Goal: Transaction & Acquisition: Purchase product/service

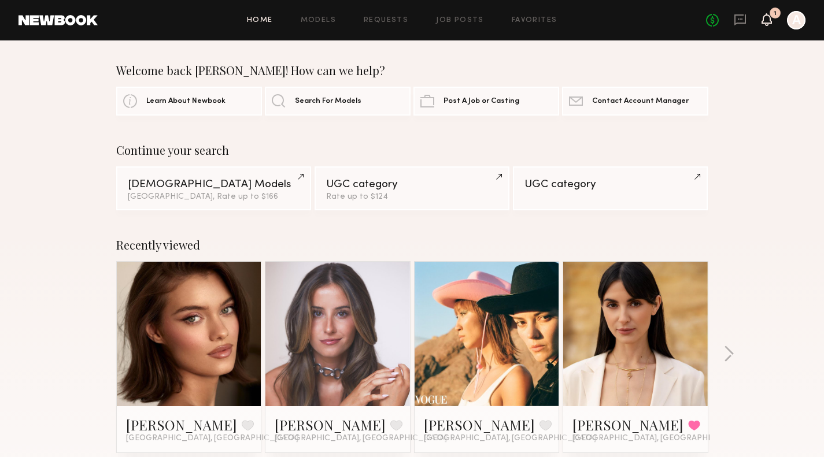
click at [767, 24] on icon at bounding box center [766, 19] width 10 height 13
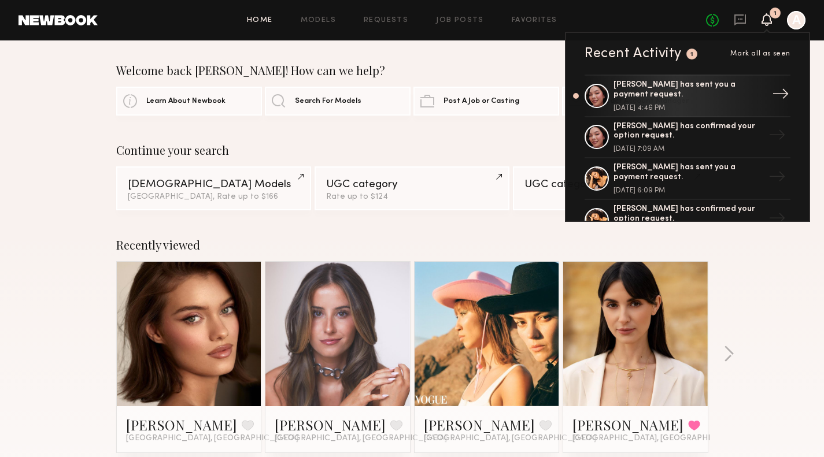
click at [696, 85] on div "[PERSON_NAME] has sent you a payment request." at bounding box center [688, 90] width 150 height 20
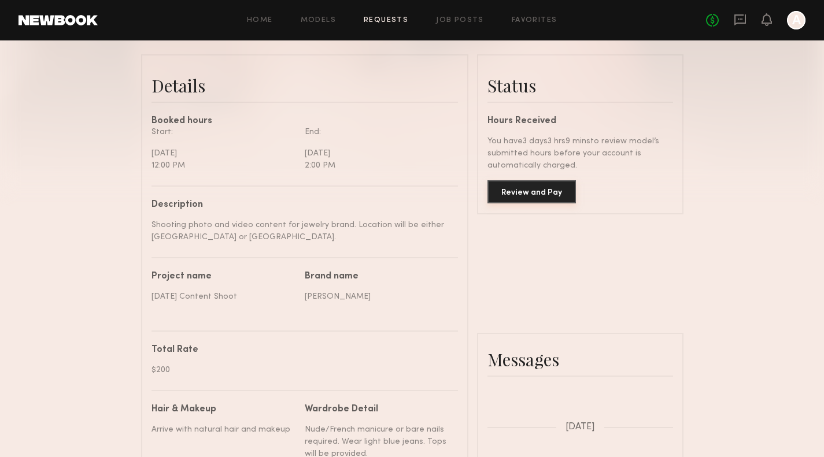
scroll to position [254, 0]
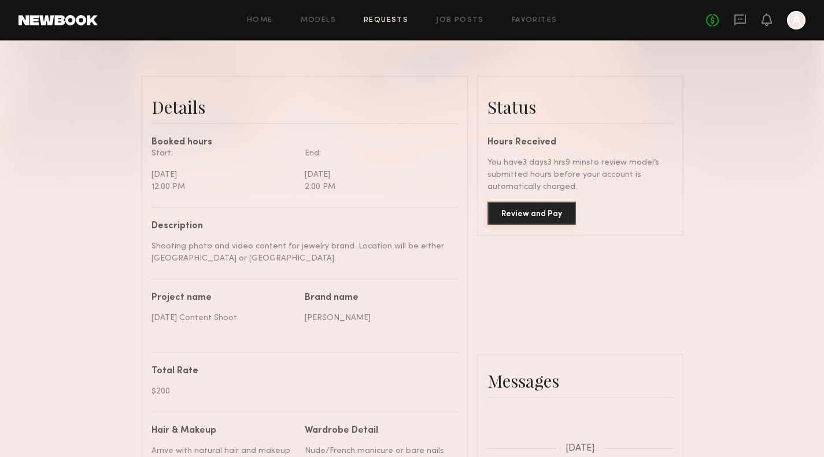
click at [537, 219] on button "Review and Pay" at bounding box center [531, 213] width 88 height 23
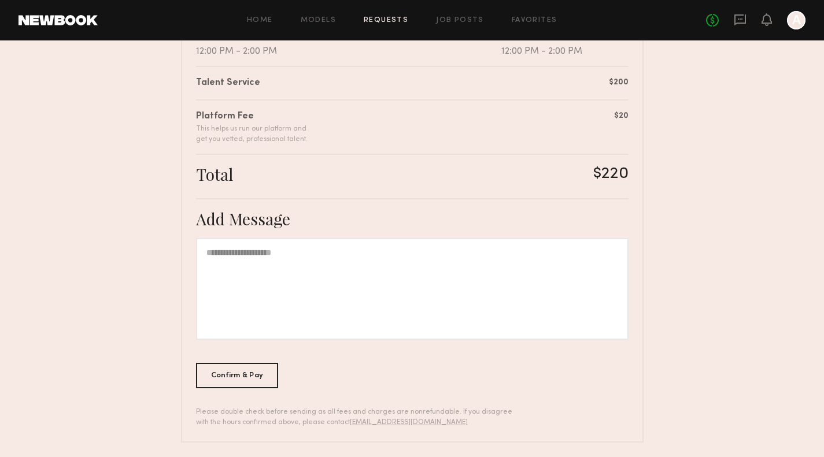
scroll to position [282, 0]
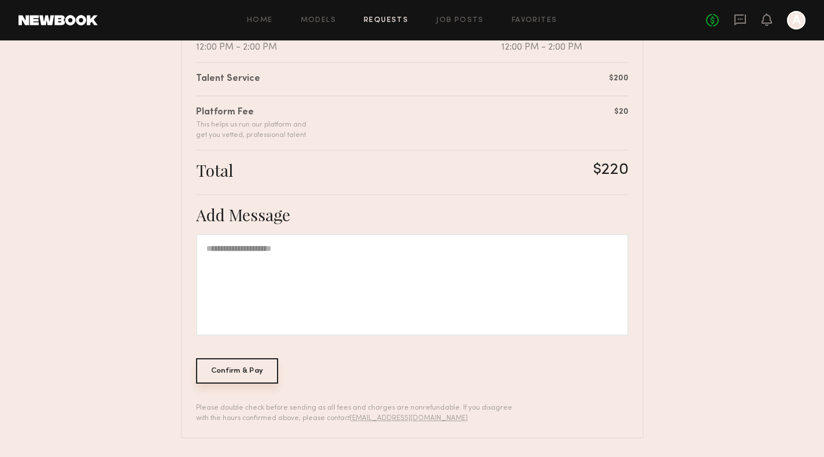
click at [252, 369] on div "Confirm & Pay" at bounding box center [237, 370] width 83 height 25
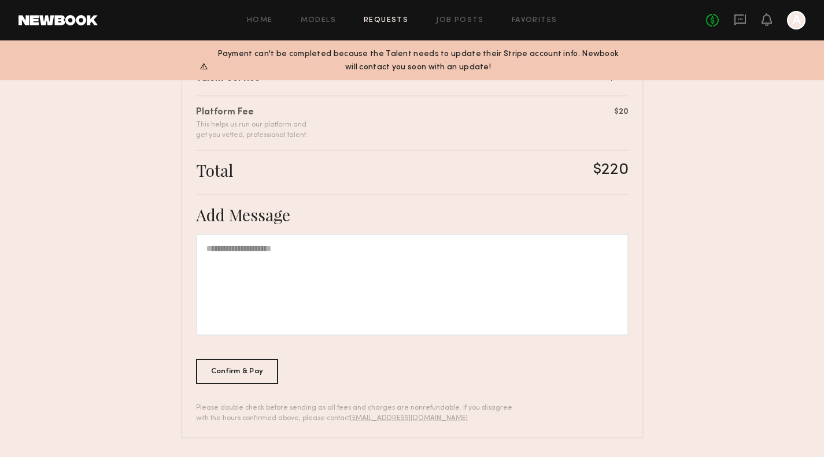
click at [469, 155] on div "Total $220" at bounding box center [412, 167] width 432 height 35
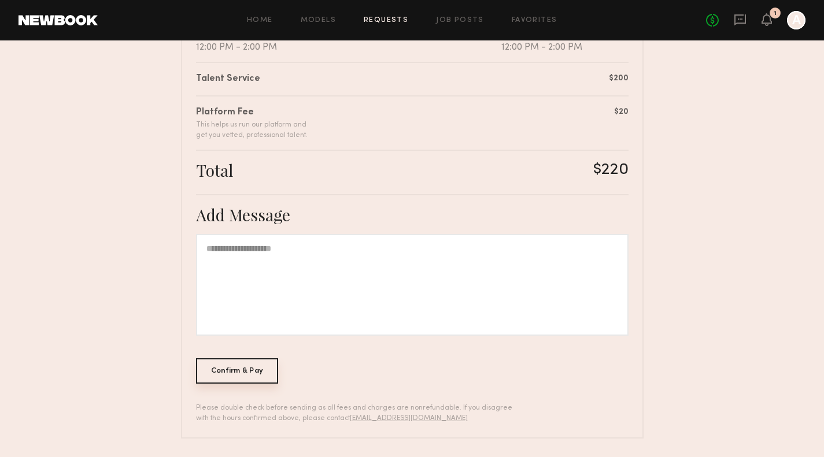
click at [232, 375] on div "Confirm & Pay" at bounding box center [237, 370] width 83 height 25
click at [732, 114] on nb-booking-payment "Review & Pay Model Review & Pay Model September 2025 Content Shoot Summary Gabr…" at bounding box center [412, 107] width 824 height 661
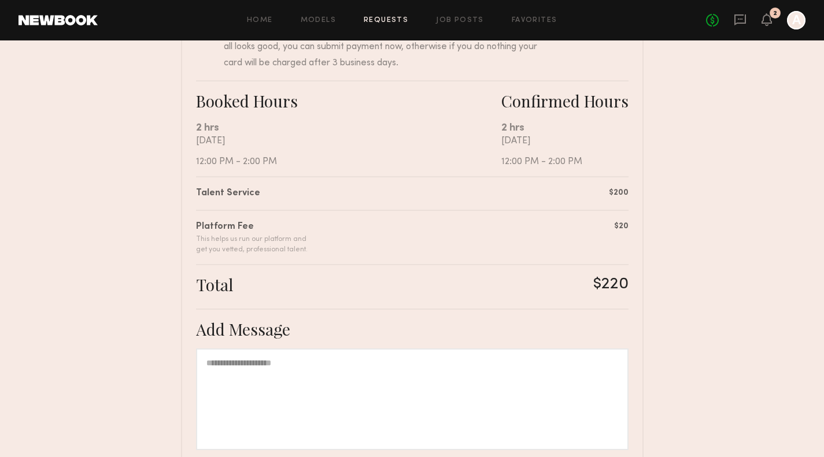
scroll to position [166, 0]
click at [744, 20] on icon at bounding box center [740, 19] width 13 height 13
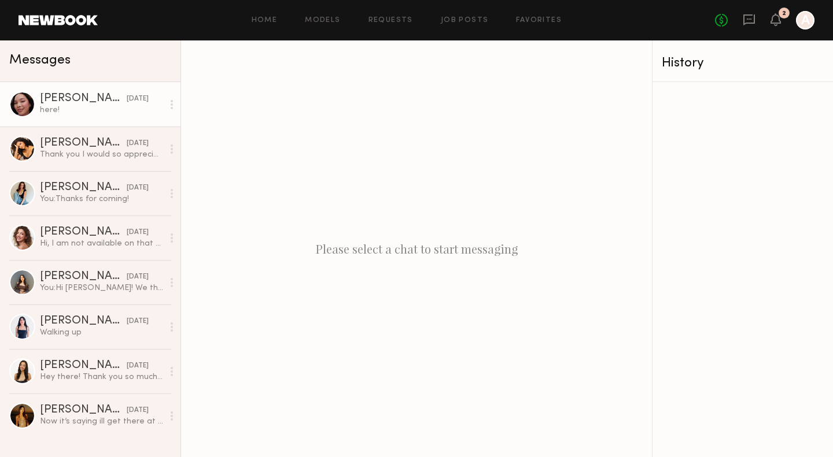
click at [68, 118] on link "Gabriella B. 09/06/2025 here!" at bounding box center [90, 104] width 180 height 45
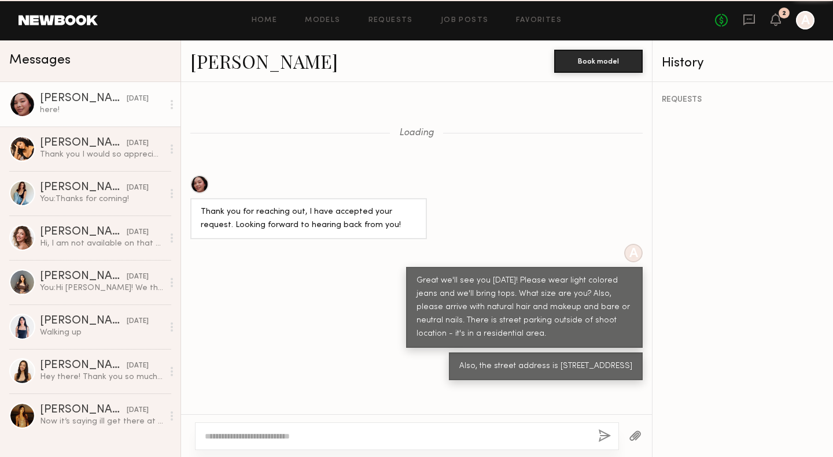
scroll to position [650, 0]
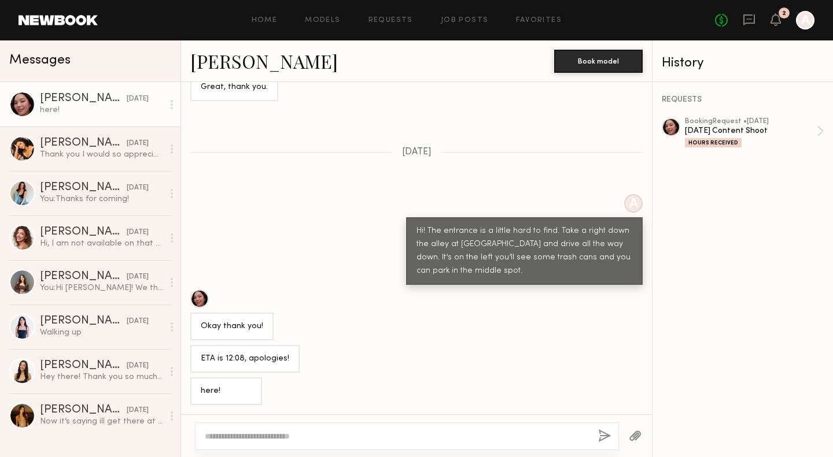
click at [633, 435] on button "button" at bounding box center [635, 437] width 13 height 14
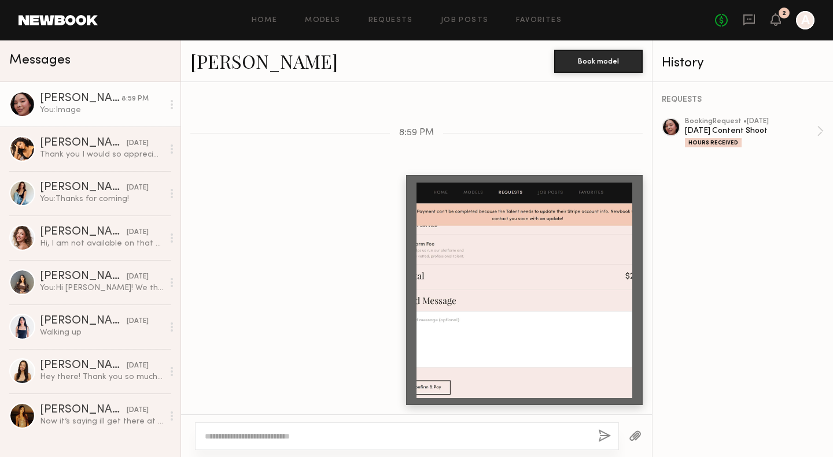
click at [286, 435] on textarea at bounding box center [397, 437] width 384 height 12
type textarea "**********"
click at [613, 434] on div "**********" at bounding box center [407, 437] width 424 height 28
click at [605, 437] on button "button" at bounding box center [604, 437] width 13 height 14
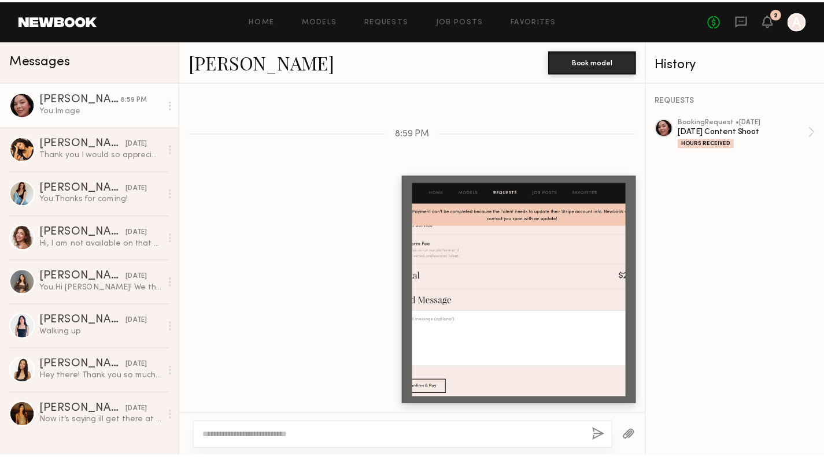
scroll to position [1133, 0]
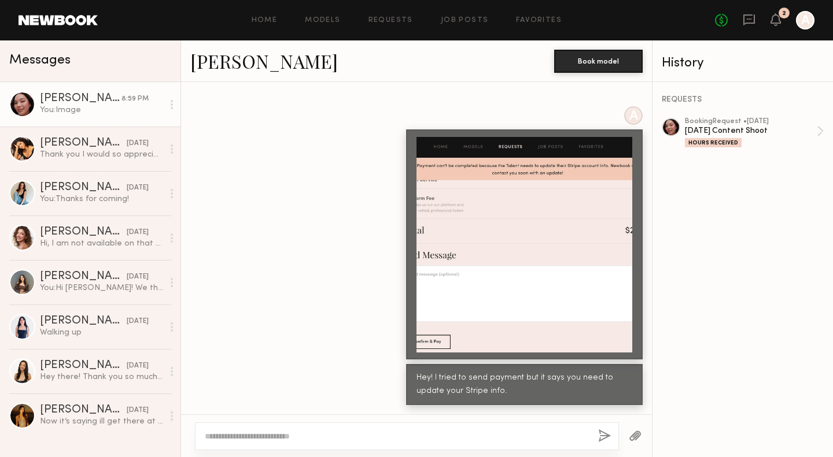
click at [548, 201] on div at bounding box center [524, 245] width 216 height 216
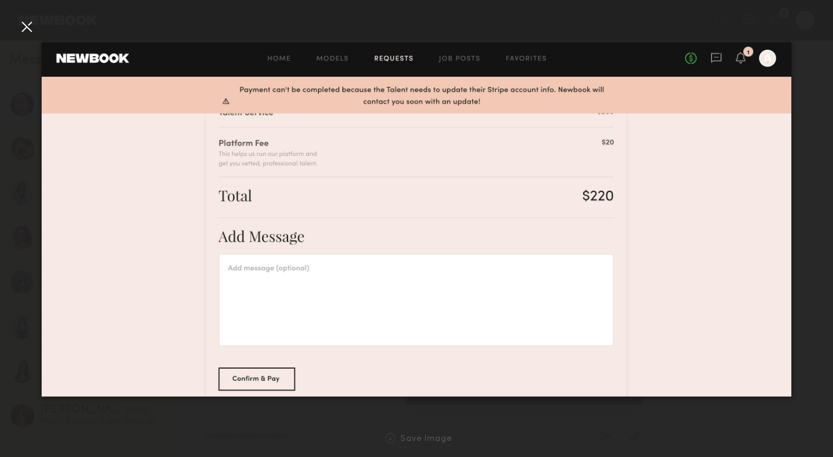
click at [818, 166] on div at bounding box center [416, 220] width 833 height 402
click at [804, 80] on div at bounding box center [416, 220] width 833 height 402
click at [17, 24] on div at bounding box center [416, 220] width 833 height 402
click at [19, 25] on div at bounding box center [26, 26] width 19 height 19
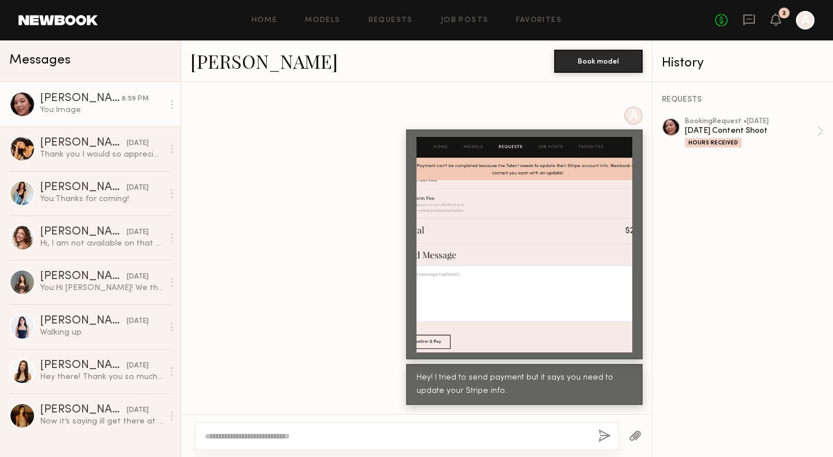
click at [769, 22] on div "No fees up to $5,000 2 A" at bounding box center [764, 20] width 99 height 19
click at [772, 22] on icon at bounding box center [775, 19] width 9 height 8
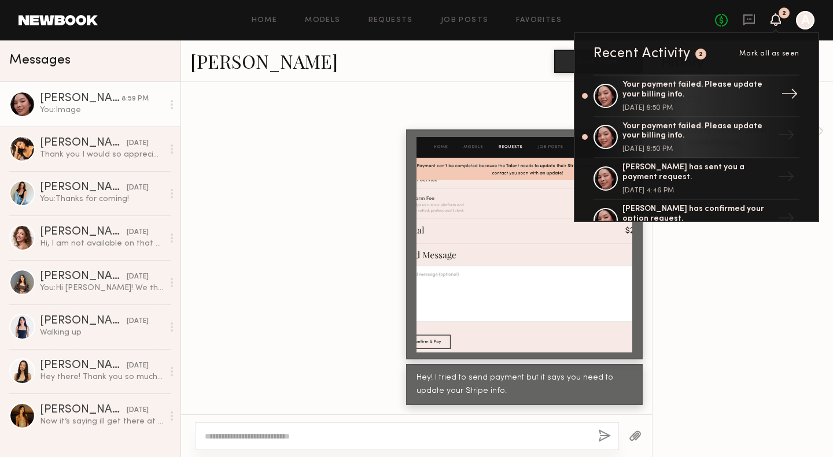
click at [707, 90] on div "Your payment failed. Please update your billing info." at bounding box center [697, 90] width 150 height 20
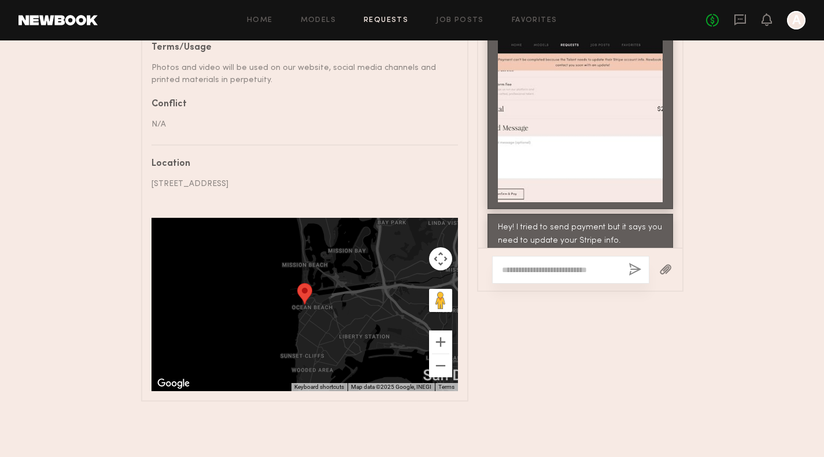
scroll to position [744, 0]
drag, startPoint x: 688, startPoint y: 106, endPoint x: 746, endPoint y: 25, distance: 99.5
click at [746, 25] on icon at bounding box center [740, 19] width 13 height 13
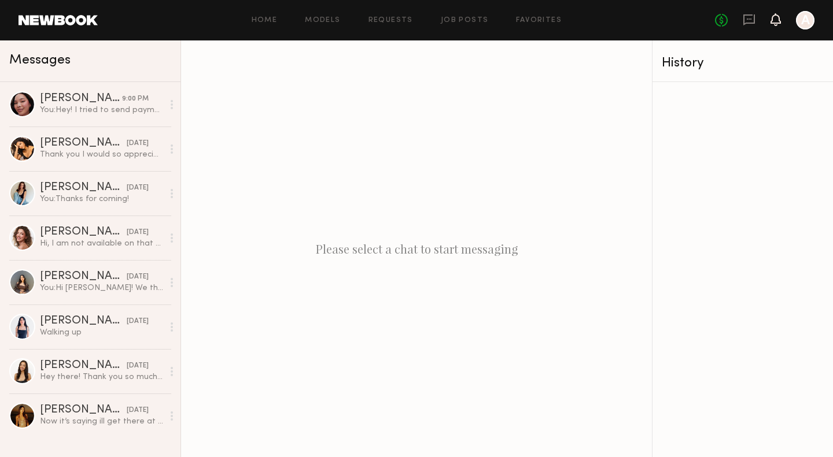
click at [776, 23] on icon at bounding box center [775, 19] width 9 height 8
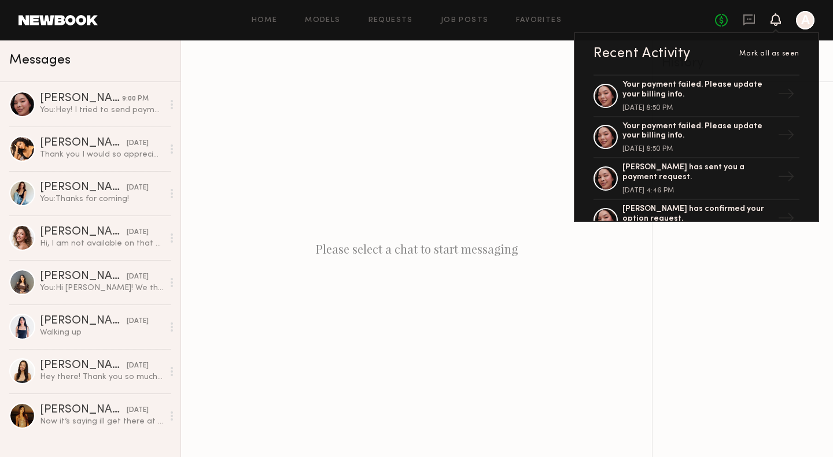
click at [804, 20] on div at bounding box center [805, 20] width 19 height 19
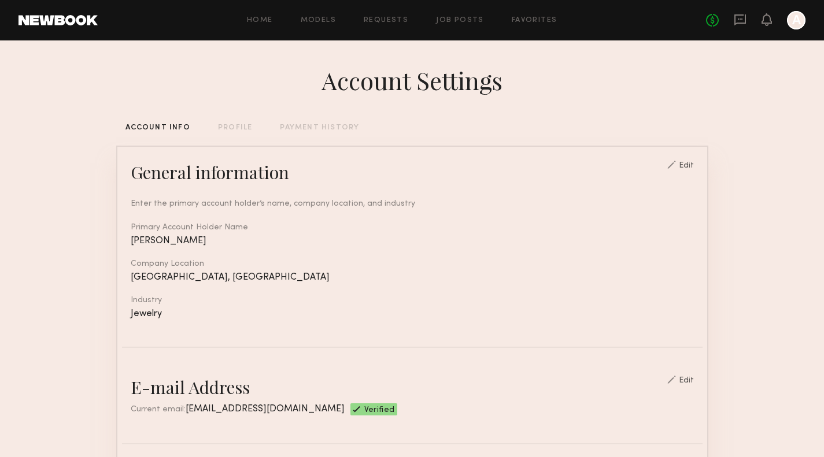
click at [243, 130] on div "PROFILE" at bounding box center [235, 128] width 34 height 8
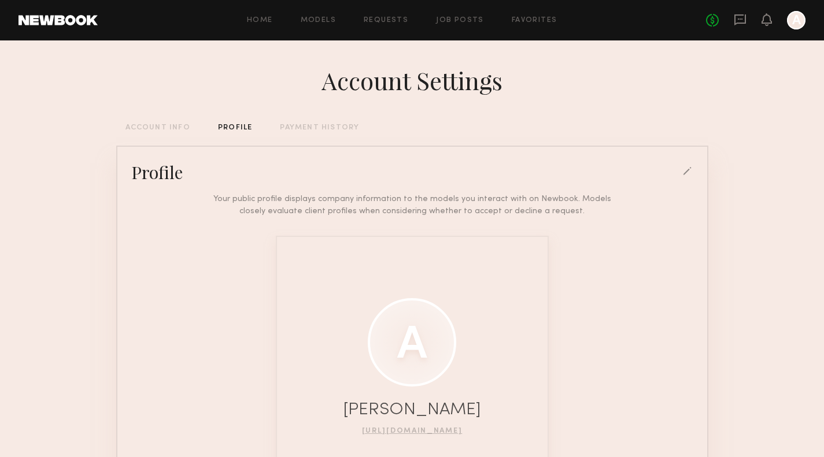
click at [310, 121] on div "Account Settings ACCOUNT INFO PROFILE PAYMENT HISTORY Profile Your public profi…" at bounding box center [412, 319] width 592 height 558
click at [316, 125] on div "PAYMENT HISTORY" at bounding box center [319, 128] width 79 height 8
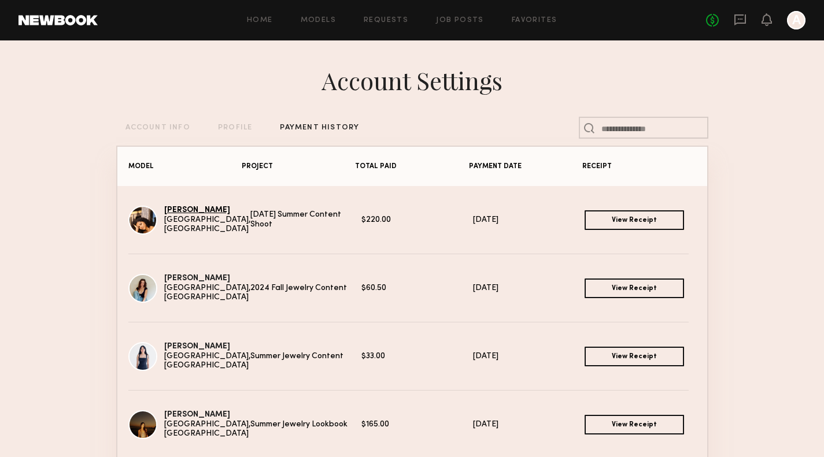
click at [187, 214] on link "Priscilla A." at bounding box center [197, 210] width 66 height 8
click at [767, 16] on icon at bounding box center [766, 19] width 9 height 8
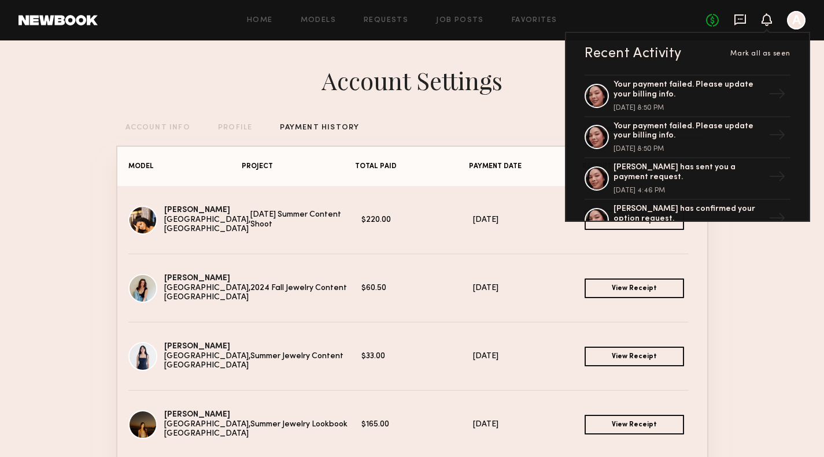
click at [740, 16] on icon at bounding box center [740, 19] width 13 height 13
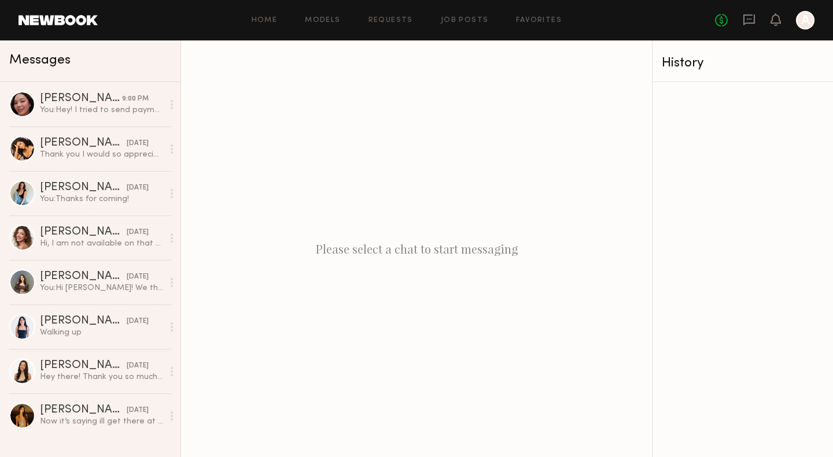
click at [801, 31] on header "Home Models Requests Job Posts Favorites Sign Out No fees up to $5,000 A" at bounding box center [416, 20] width 833 height 40
click at [806, 22] on div at bounding box center [805, 20] width 19 height 19
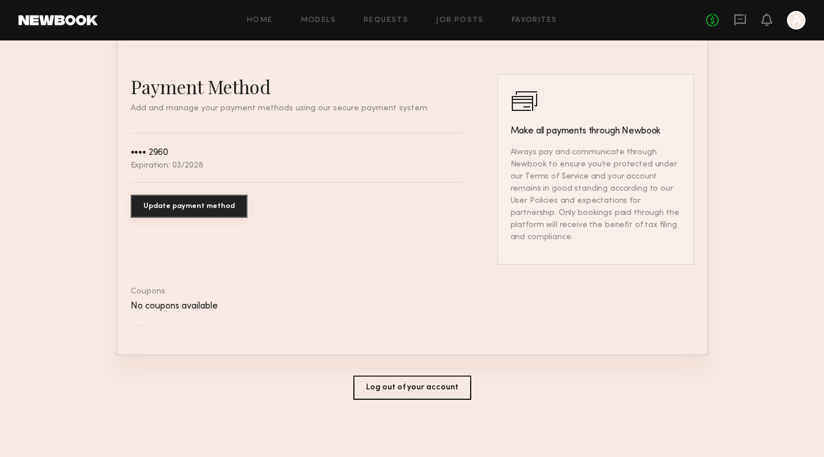
scroll to position [630, 0]
click at [734, 20] on icon at bounding box center [740, 19] width 12 height 11
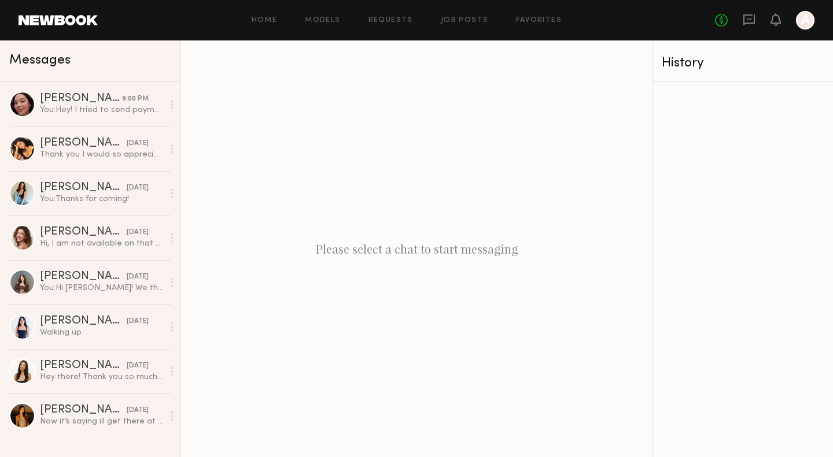
click at [771, 27] on div at bounding box center [775, 20] width 10 height 14
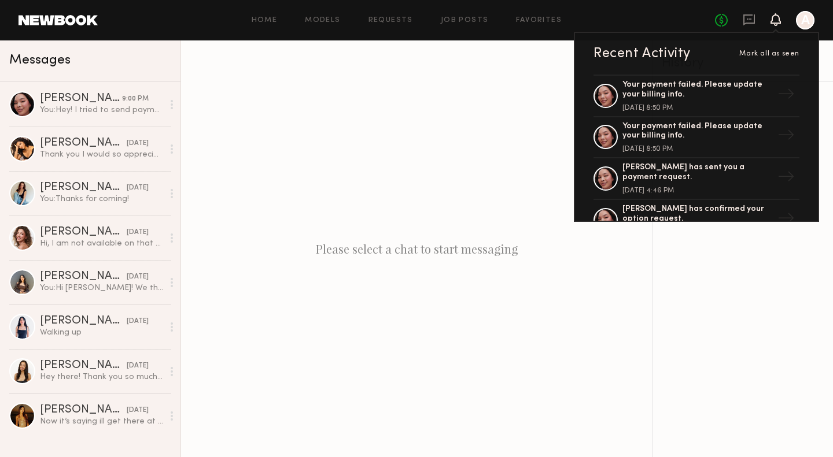
click at [775, 25] on icon at bounding box center [775, 25] width 3 height 2
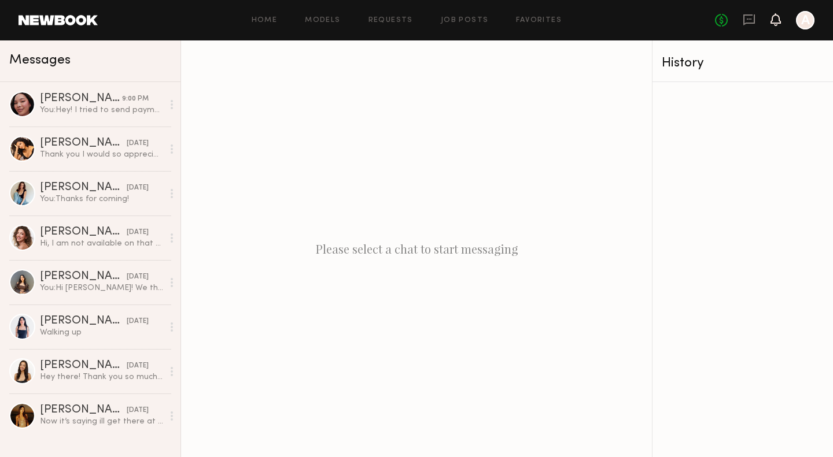
click at [775, 25] on icon at bounding box center [775, 25] width 3 height 2
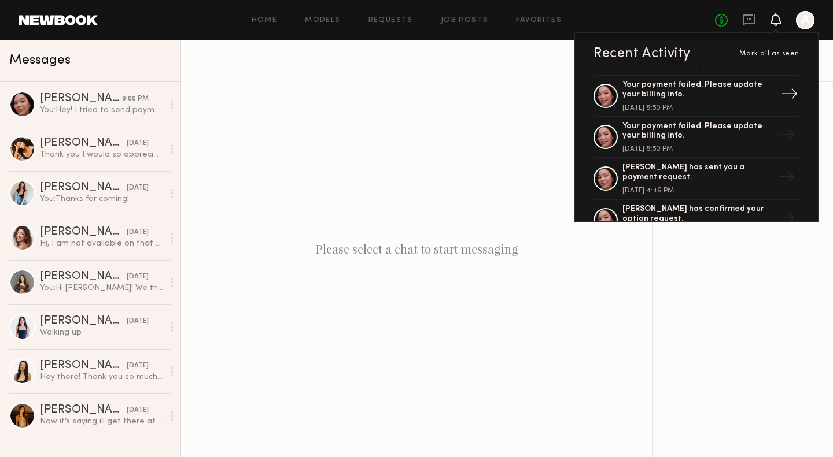
click at [679, 101] on div "Your payment failed. Please update your billing info. September 07, 2025 @ 8:50…" at bounding box center [697, 95] width 150 height 31
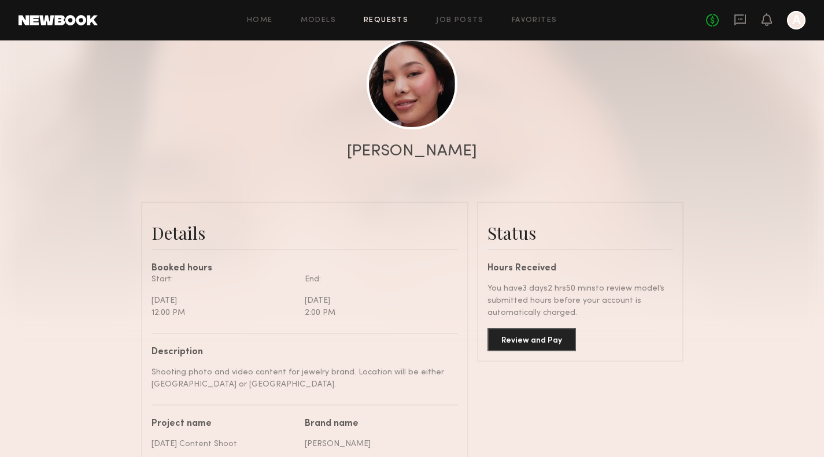
scroll to position [96, 0]
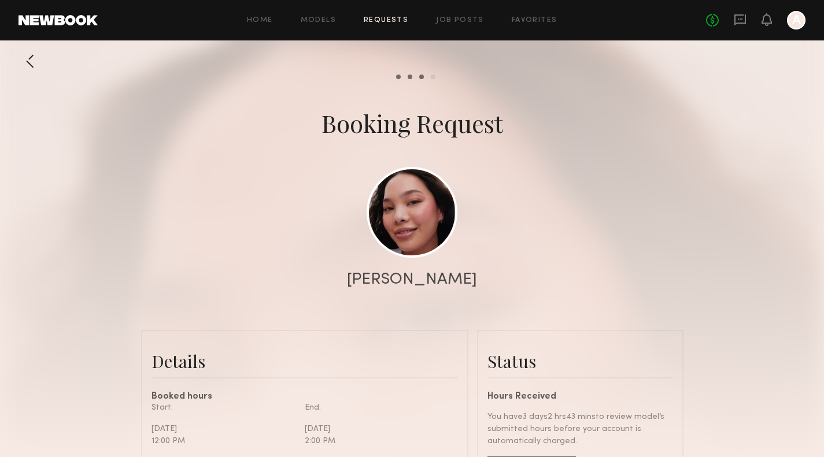
scroll to position [1260, 0]
